Goal: Task Accomplishment & Management: Manage account settings

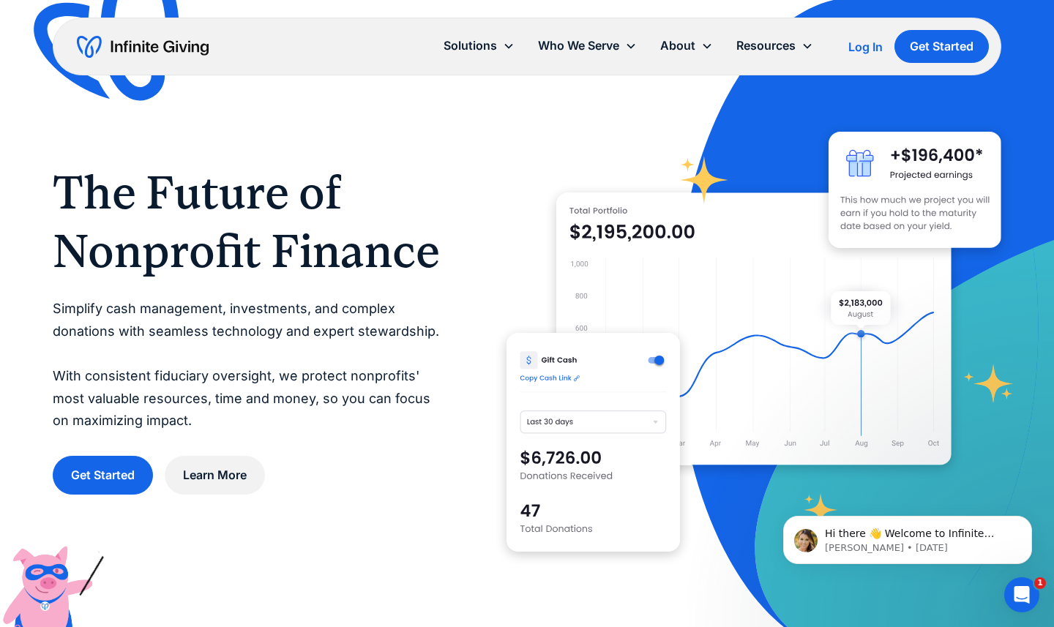
click at [859, 51] on div "Log In" at bounding box center [865, 47] width 34 height 12
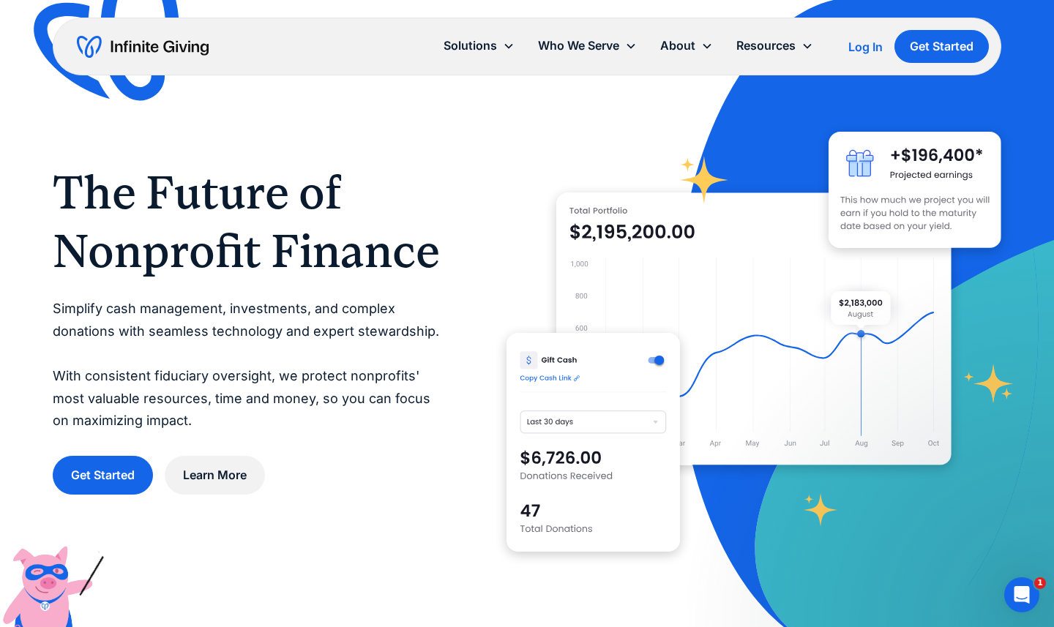
click at [453, 140] on div "The Future of Nonprofit Finance Simplify cash management, investments, and comp…" at bounding box center [527, 329] width 948 height 495
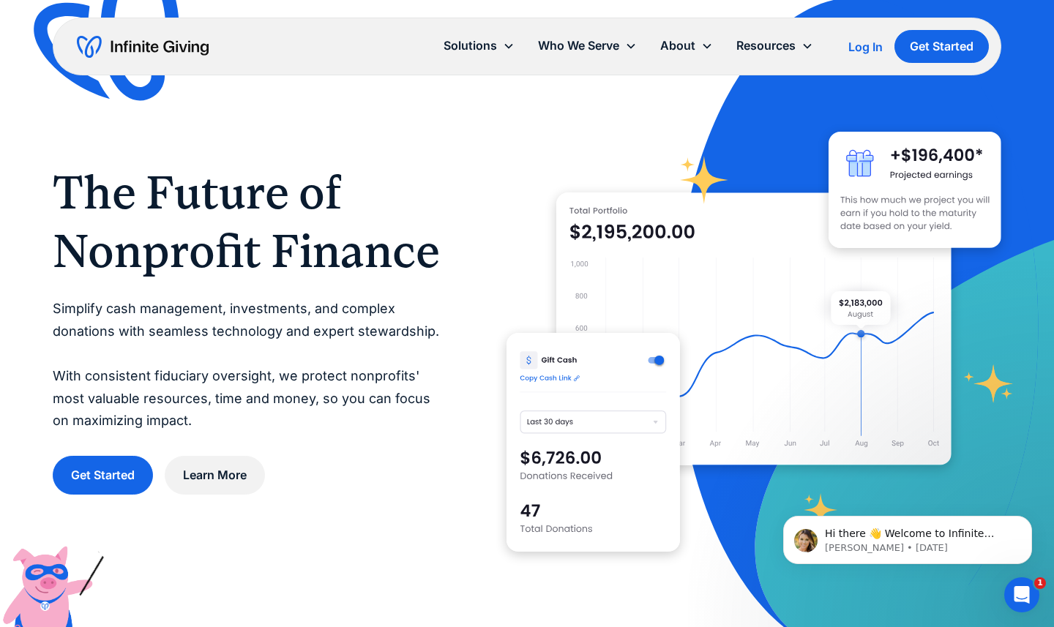
click at [874, 47] on div "Log In" at bounding box center [865, 47] width 34 height 12
click at [860, 50] on div "Log In" at bounding box center [865, 47] width 34 height 12
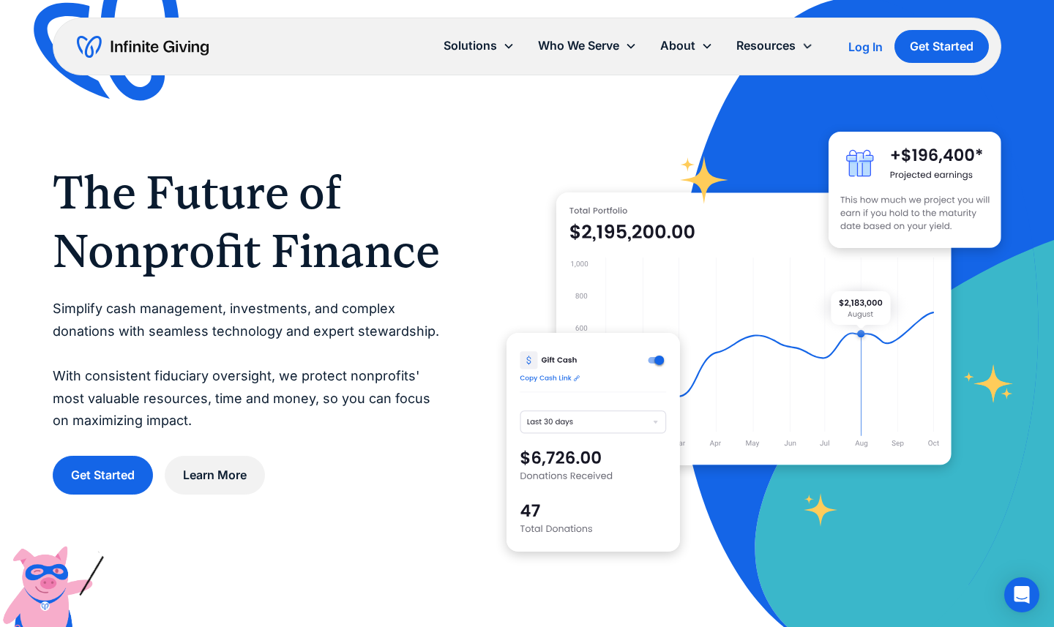
click at [853, 51] on div "Log In" at bounding box center [865, 47] width 34 height 12
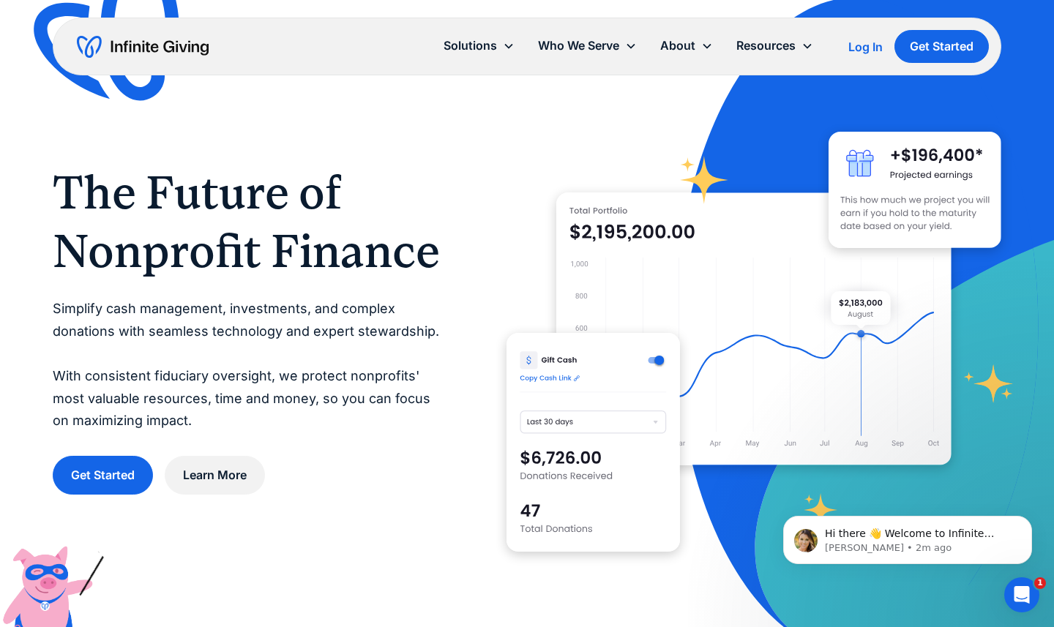
click at [862, 41] on div "Log In" at bounding box center [865, 47] width 34 height 12
click at [874, 49] on div "Log In" at bounding box center [865, 47] width 34 height 12
click at [858, 48] on div "Log In" at bounding box center [865, 47] width 34 height 12
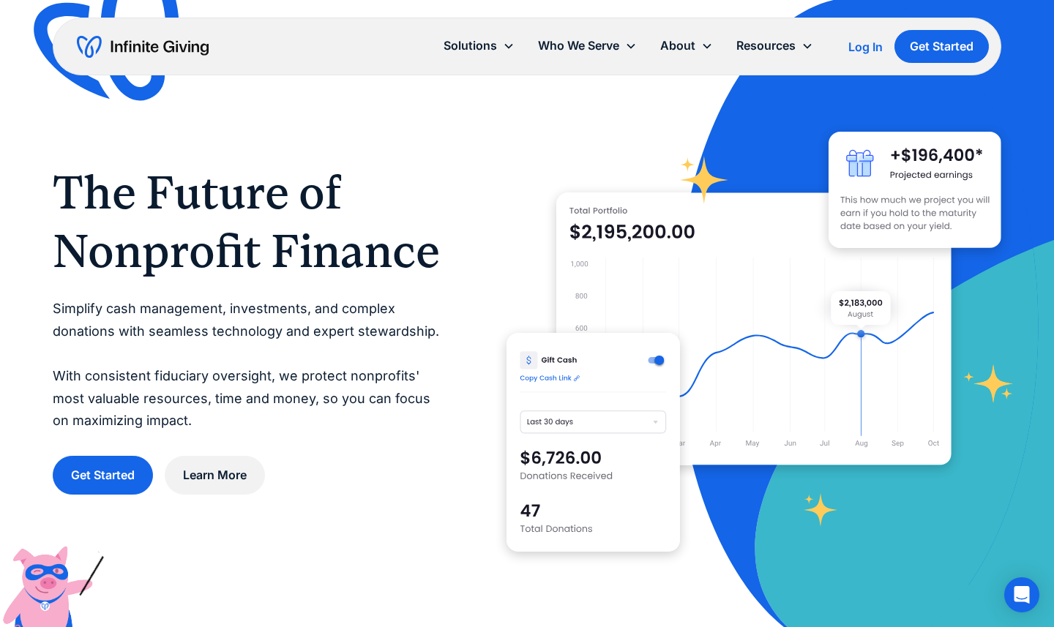
click at [854, 52] on div "Log In" at bounding box center [865, 47] width 34 height 12
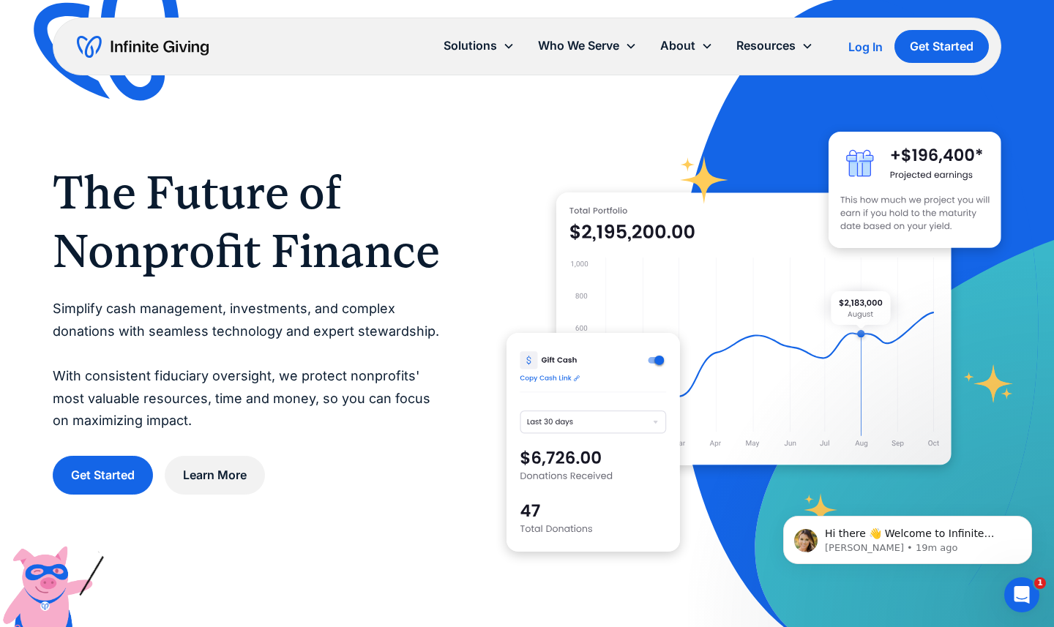
click at [868, 38] on link "Log In" at bounding box center [865, 47] width 34 height 18
